Goal: Task Accomplishment & Management: Manage account settings

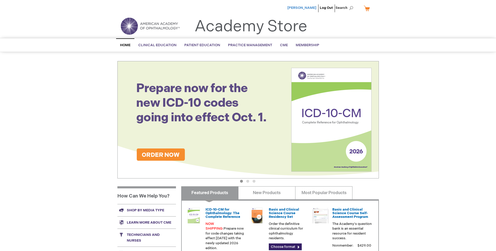
click at [307, 7] on span "[PERSON_NAME]" at bounding box center [301, 8] width 29 height 4
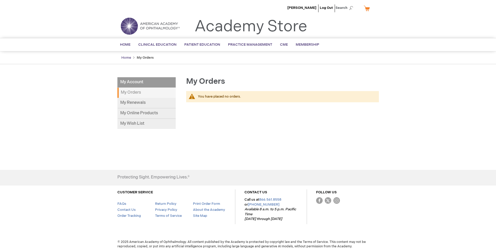
click at [126, 59] on link "Home" at bounding box center [126, 58] width 10 height 4
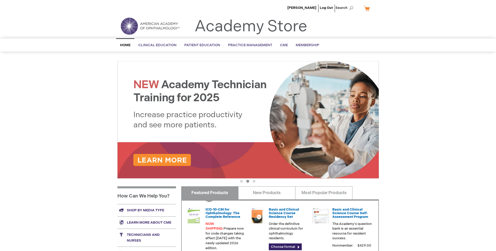
click at [126, 45] on span "Home" at bounding box center [125, 45] width 10 height 4
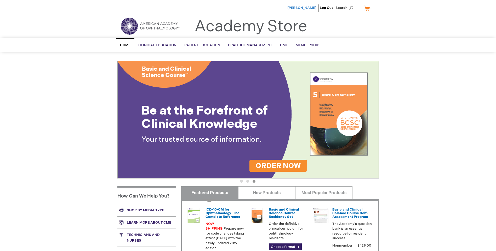
click at [306, 8] on span "[PERSON_NAME]" at bounding box center [301, 8] width 29 height 4
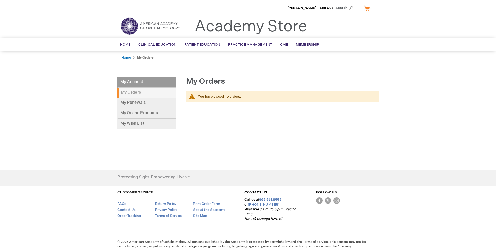
scroll to position [2, 0]
click at [129, 26] on img at bounding box center [150, 26] width 63 height 19
drag, startPoint x: 324, startPoint y: 8, endPoint x: 331, endPoint y: 15, distance: 9.2
click at [324, 8] on link "Log Out" at bounding box center [326, 8] width 13 height 4
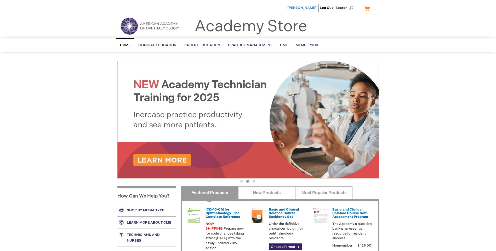
click at [309, 8] on span "[PERSON_NAME]" at bounding box center [301, 8] width 29 height 4
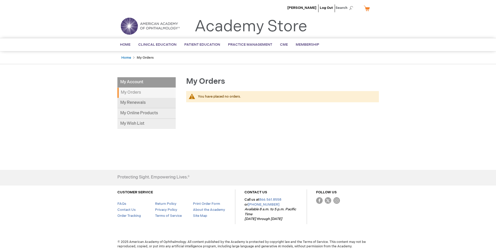
click at [134, 103] on link "My Renewals" at bounding box center [146, 103] width 58 height 10
click at [130, 80] on li "My Account" at bounding box center [146, 82] width 58 height 10
click at [133, 111] on link "My Online Products" at bounding box center [146, 113] width 58 height 10
